Goal: Transaction & Acquisition: Subscribe to service/newsletter

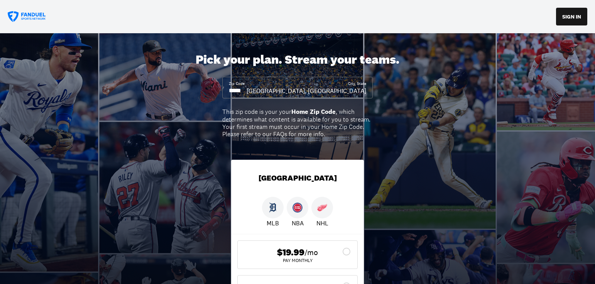
click at [329, 209] on div at bounding box center [323, 208] width 22 height 22
click at [326, 207] on img at bounding box center [322, 208] width 10 height 10
click at [321, 210] on img at bounding box center [322, 208] width 10 height 10
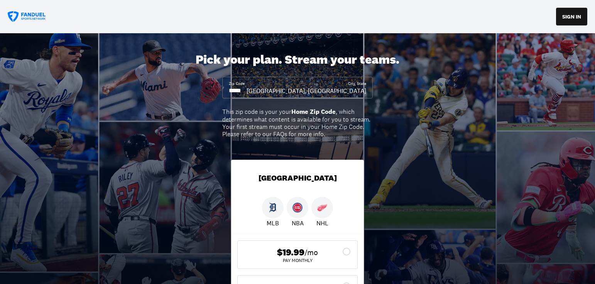
click at [320, 214] on div at bounding box center [323, 208] width 22 height 22
click at [300, 256] on span "$19.99" at bounding box center [290, 252] width 27 height 11
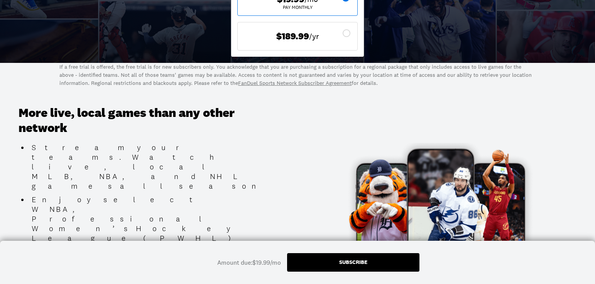
scroll to position [254, 0]
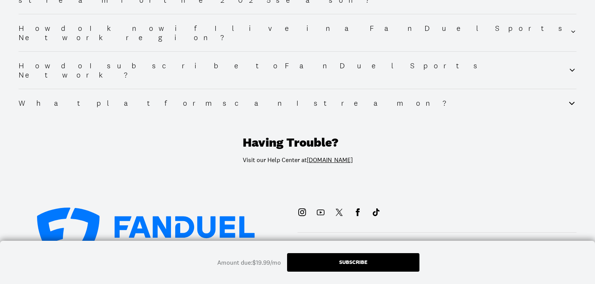
scroll to position [997, 0]
